Goal: Task Accomplishment & Management: Manage account settings

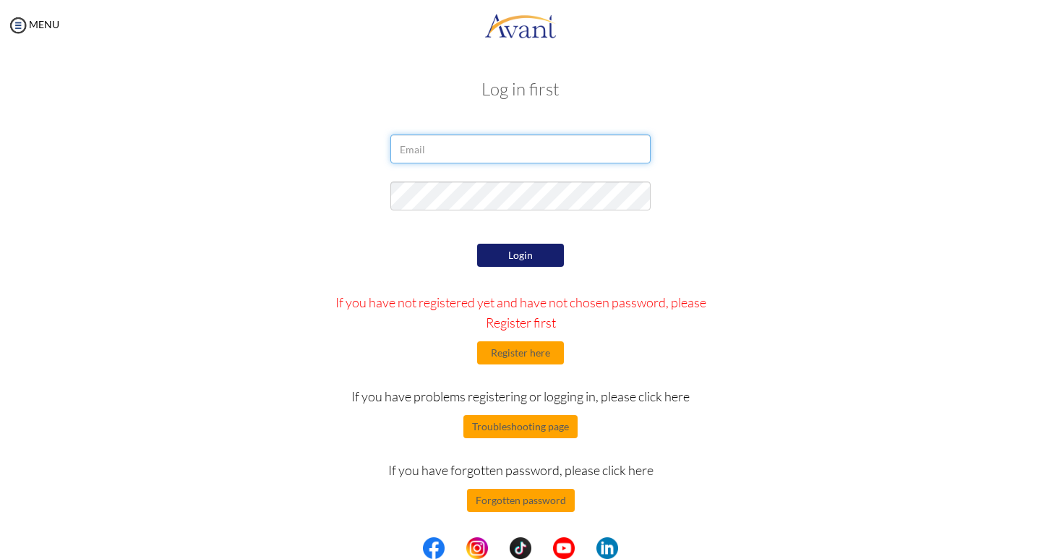
click at [453, 161] on input "email" at bounding box center [520, 148] width 260 height 29
type input "M"
type input "[EMAIL_ADDRESS][DOMAIN_NAME]"
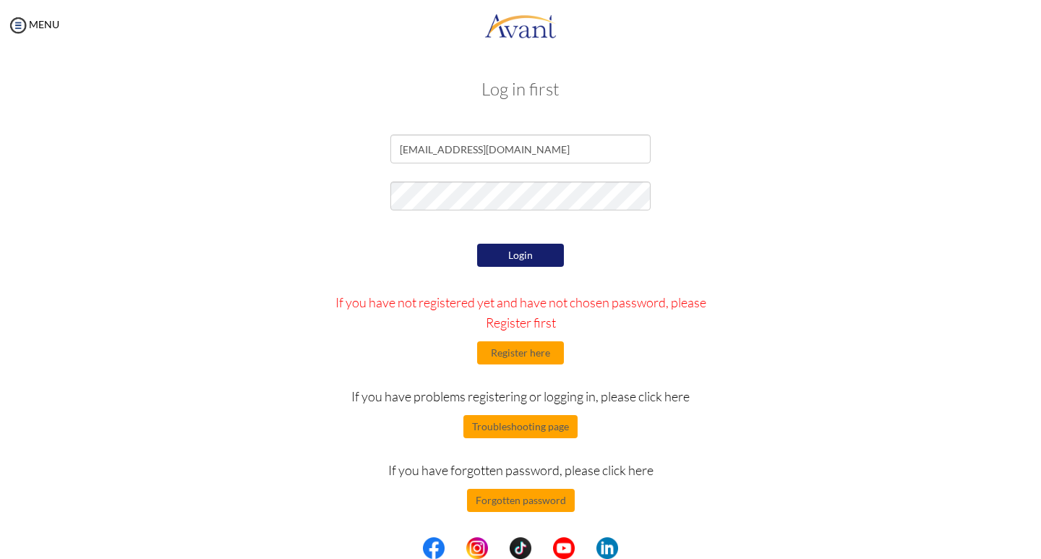
click at [521, 252] on button "Login" at bounding box center [520, 255] width 87 height 23
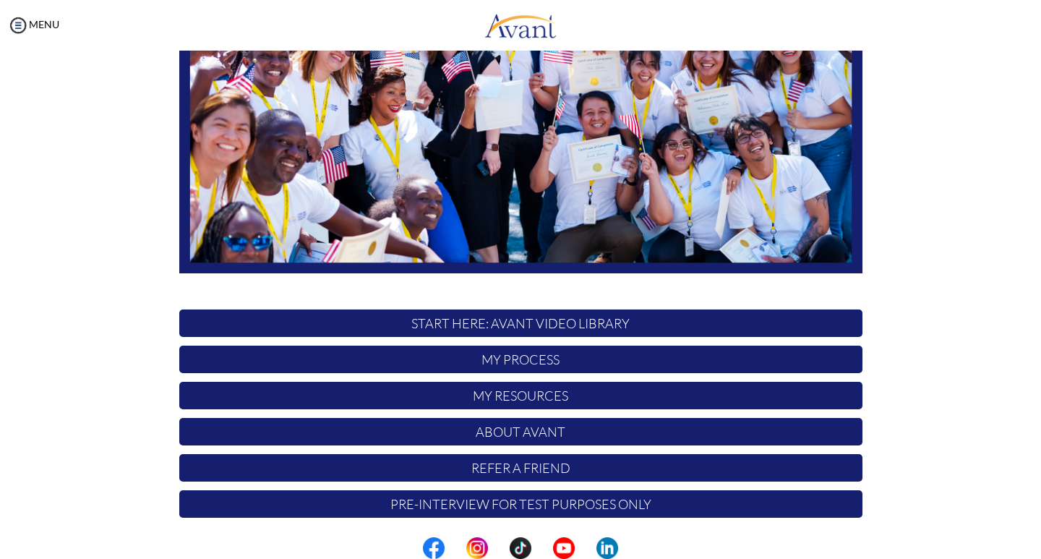
scroll to position [244, 0]
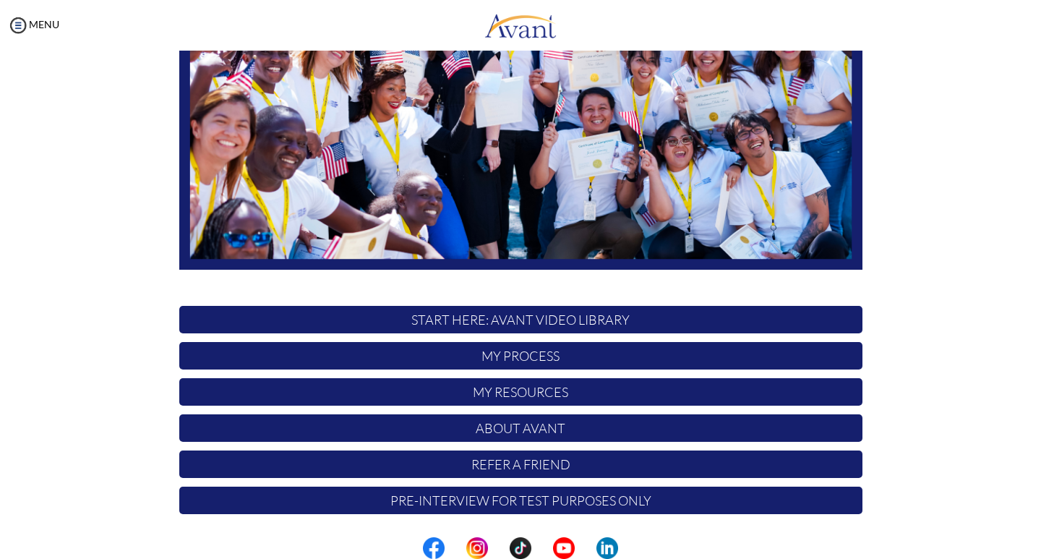
click at [621, 351] on p "My Process" at bounding box center [520, 355] width 683 height 27
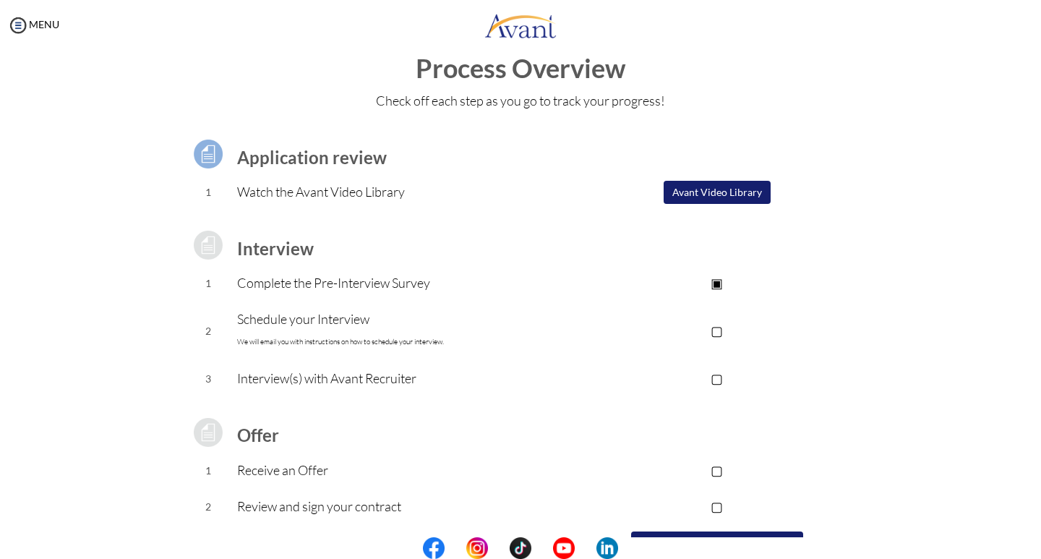
scroll to position [27, 0]
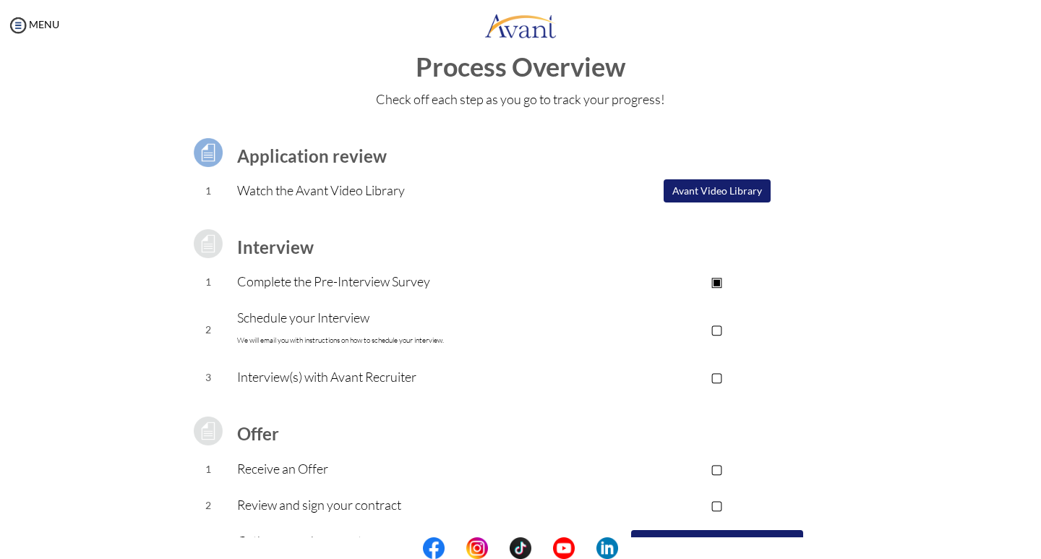
click at [714, 328] on p "▢" at bounding box center [717, 329] width 290 height 20
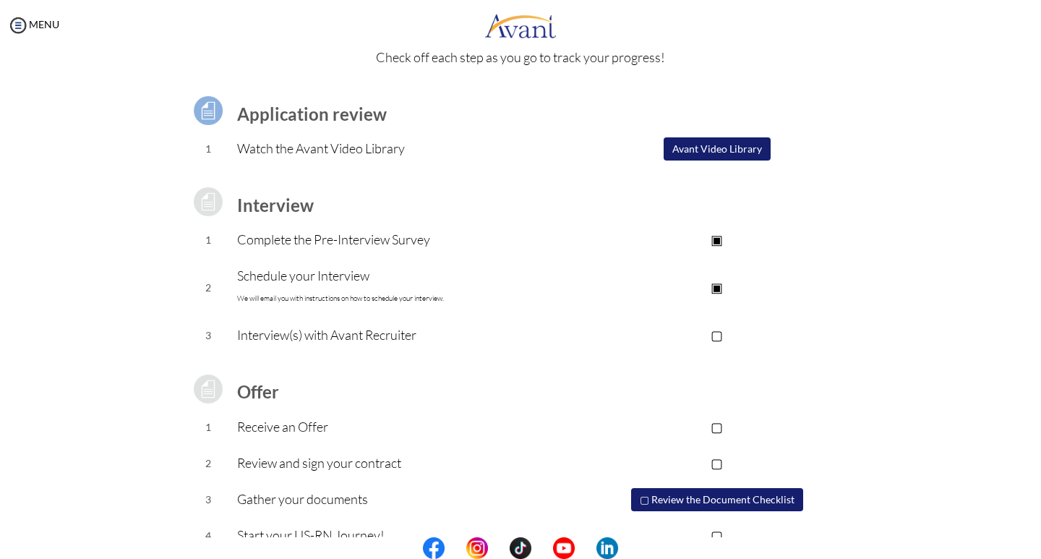
scroll to position [71, 0]
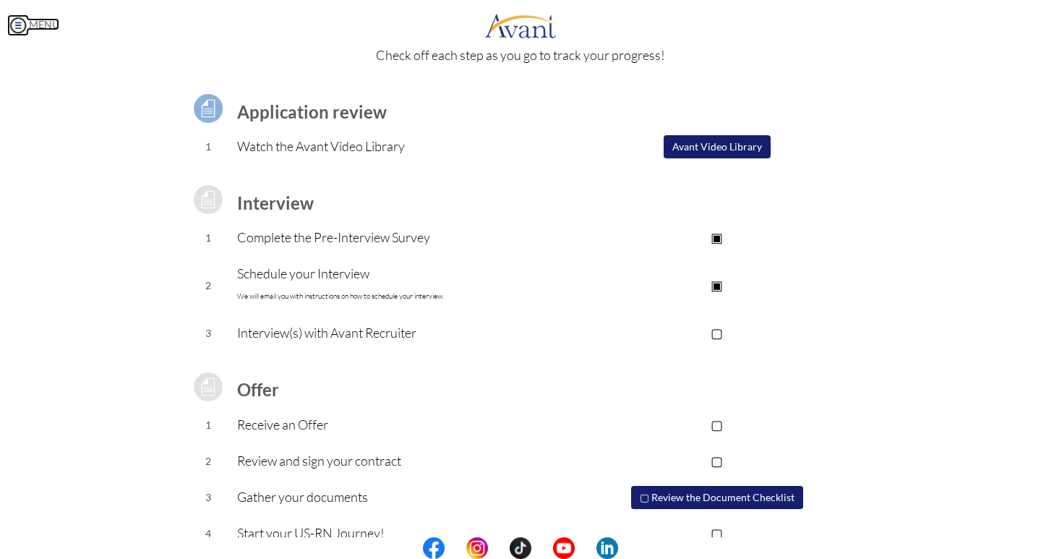
click at [17, 27] on img at bounding box center [18, 25] width 22 height 22
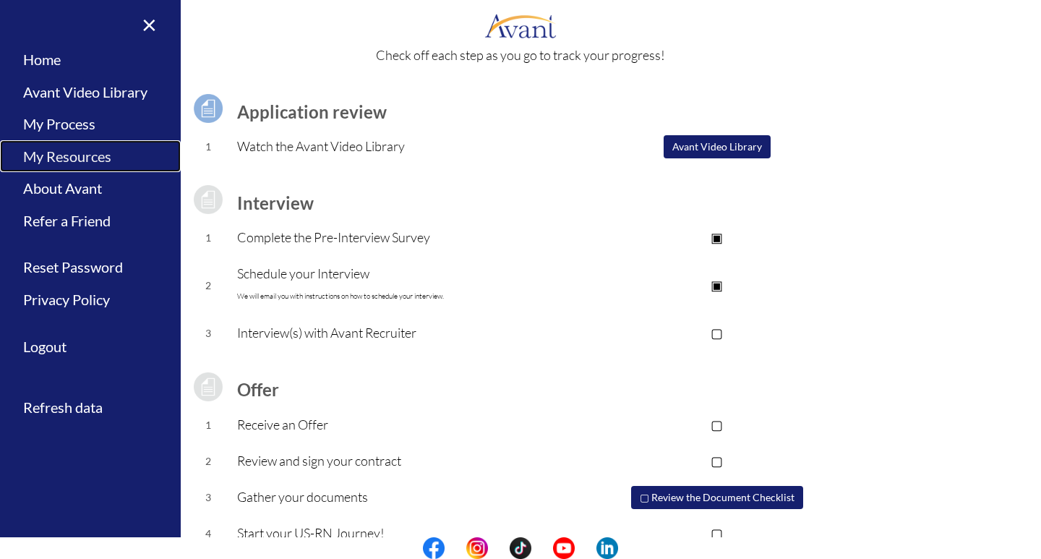
click at [76, 155] on link "My Resources" at bounding box center [90, 156] width 181 height 33
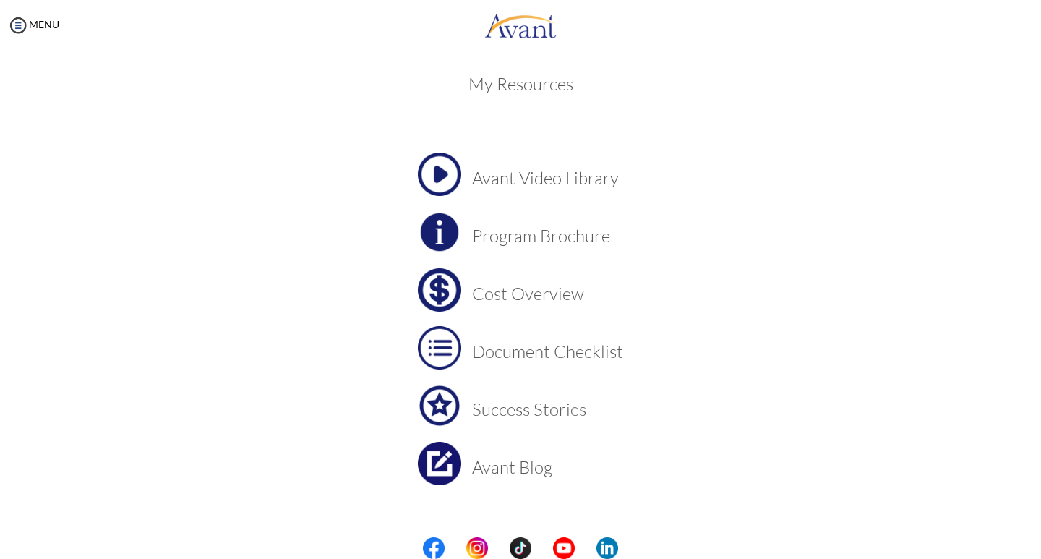
scroll to position [25, 0]
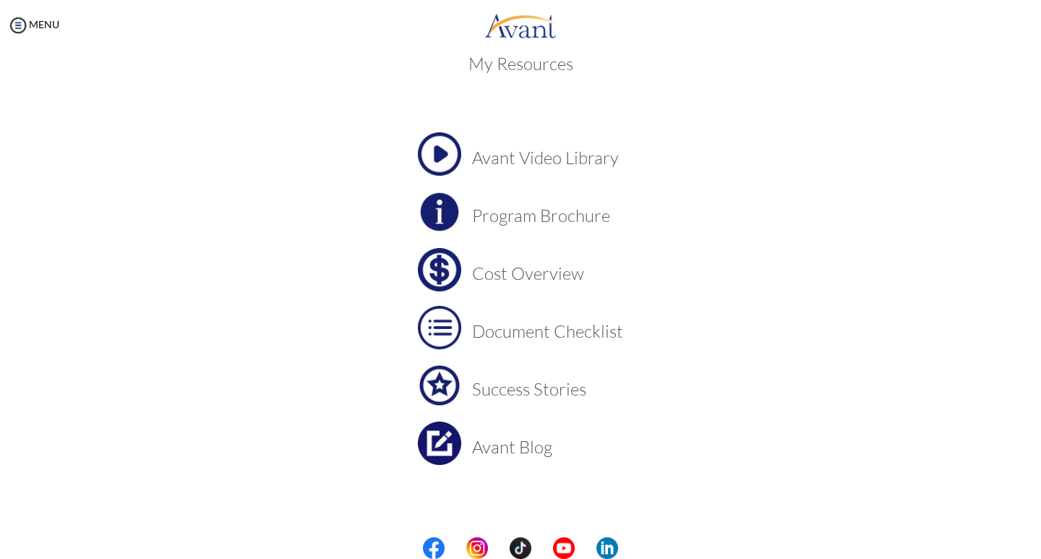
click at [518, 279] on h3 "Cost Overview" at bounding box center [547, 273] width 151 height 19
click at [19, 25] on img at bounding box center [18, 25] width 22 height 22
